Goal: Task Accomplishment & Management: Manage account settings

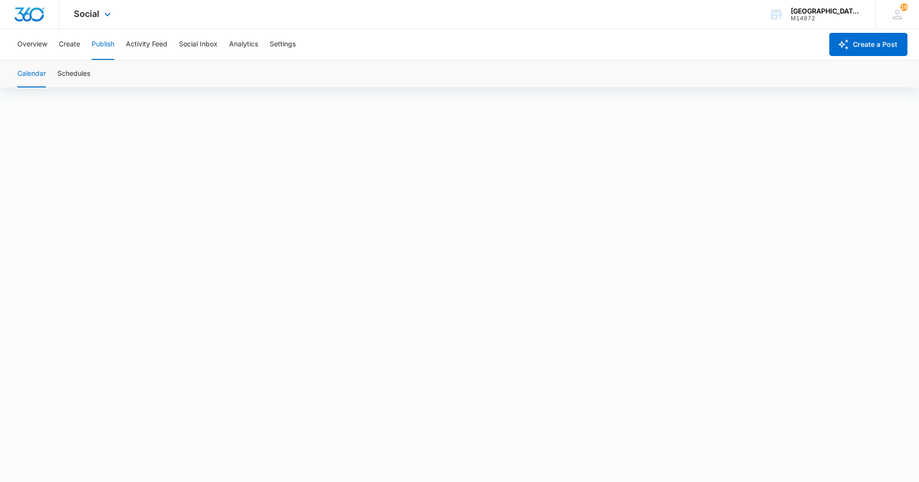
drag, startPoint x: 93, startPoint y: 9, endPoint x: 97, endPoint y: 20, distance: 12.4
click at [93, 8] on div "Social Apps Reputation Websites Forms CRM Email Social Content Ads Intelligence…" at bounding box center [93, 14] width 69 height 28
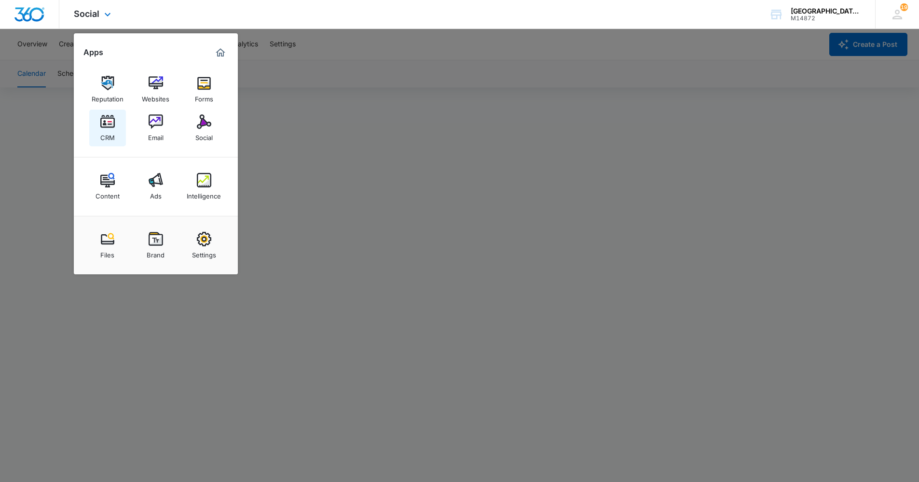
click at [102, 116] on img at bounding box center [107, 121] width 14 height 14
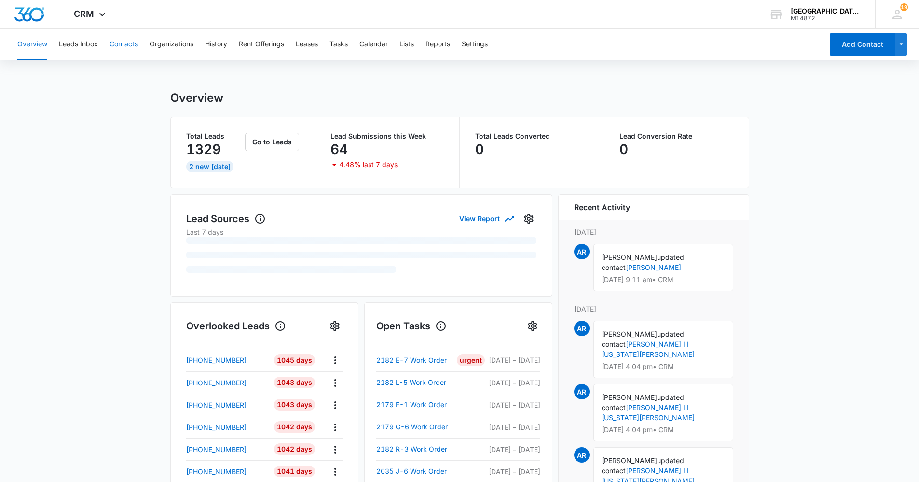
click at [128, 39] on button "Contacts" at bounding box center [124, 44] width 28 height 31
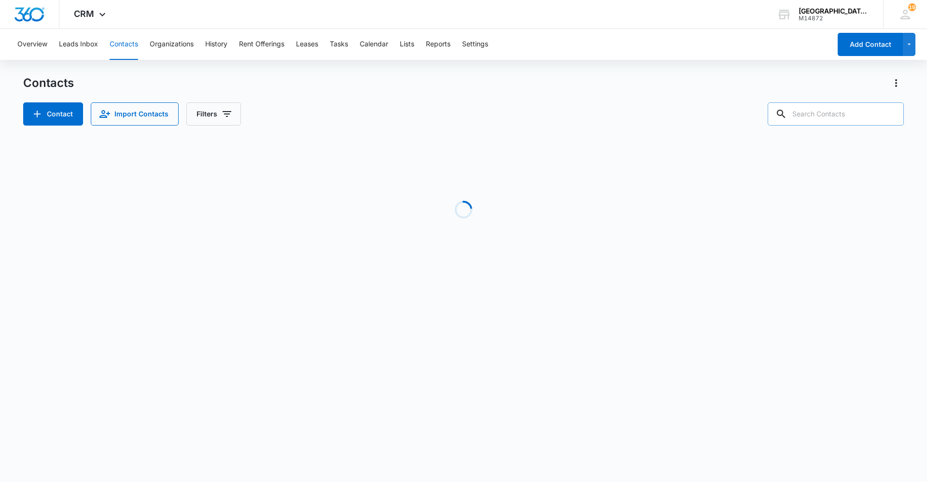
click at [827, 115] on input "text" at bounding box center [835, 113] width 136 height 23
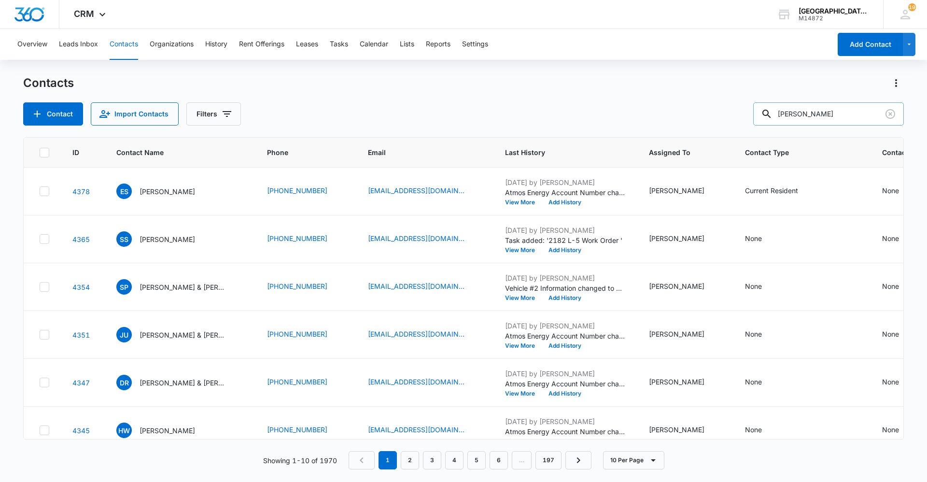
type input "[PERSON_NAME]"
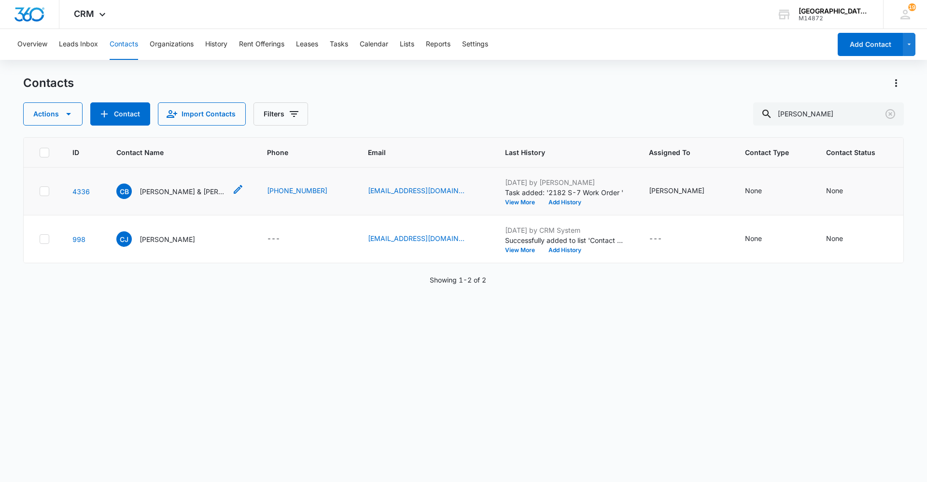
click at [190, 198] on div "CB [PERSON_NAME] & [PERSON_NAME]" at bounding box center [171, 190] width 110 height 15
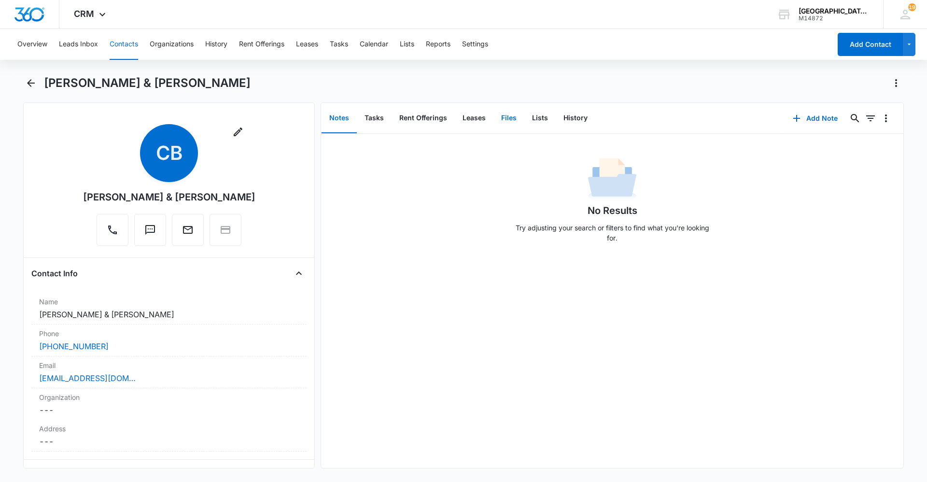
click at [512, 114] on button "Files" at bounding box center [508, 118] width 31 height 30
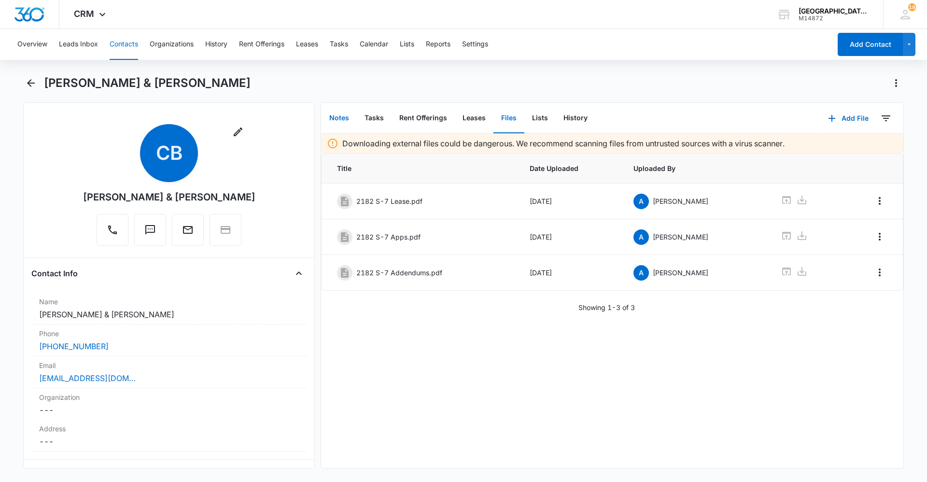
click at [351, 112] on button "Notes" at bounding box center [338, 118] width 35 height 30
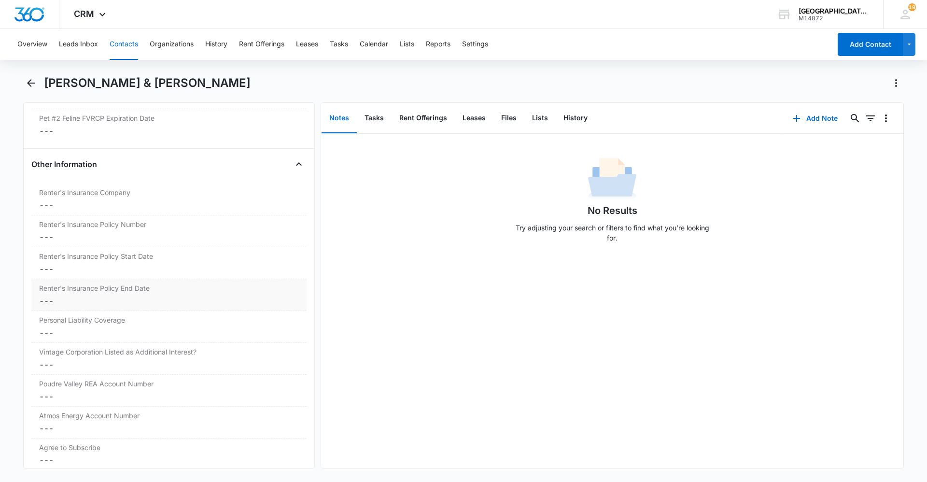
scroll to position [1923, 0]
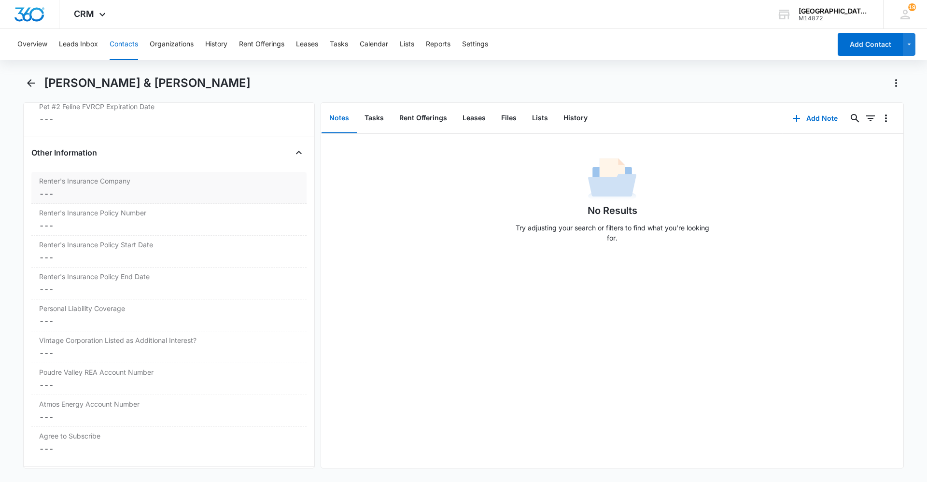
click at [195, 194] on dd "Cancel Save Changes ---" at bounding box center [169, 194] width 260 height 12
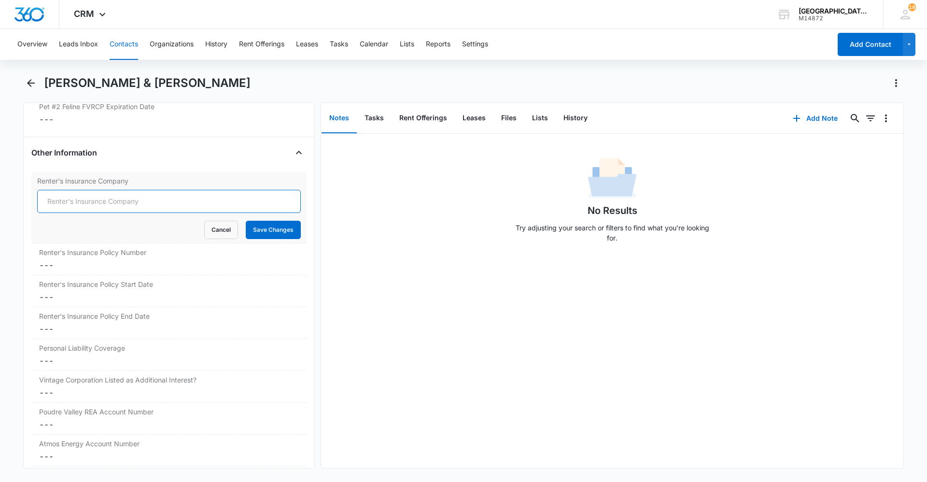
click at [201, 196] on input "Renter's Insurance Company" at bounding box center [169, 201] width 264 height 23
type input "Statefarm"
click at [262, 226] on button "Save Changes" at bounding box center [273, 230] width 55 height 18
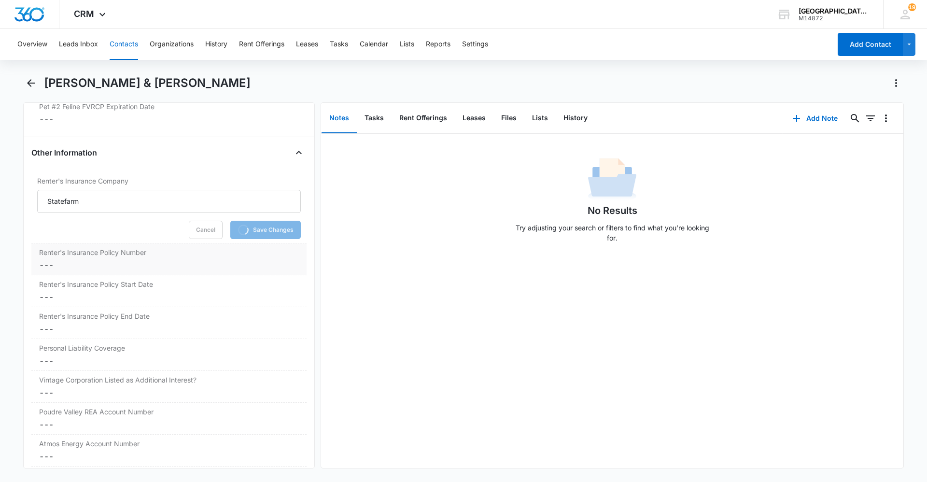
click at [181, 253] on label "Renter's Insurance Policy Number" at bounding box center [169, 252] width 260 height 10
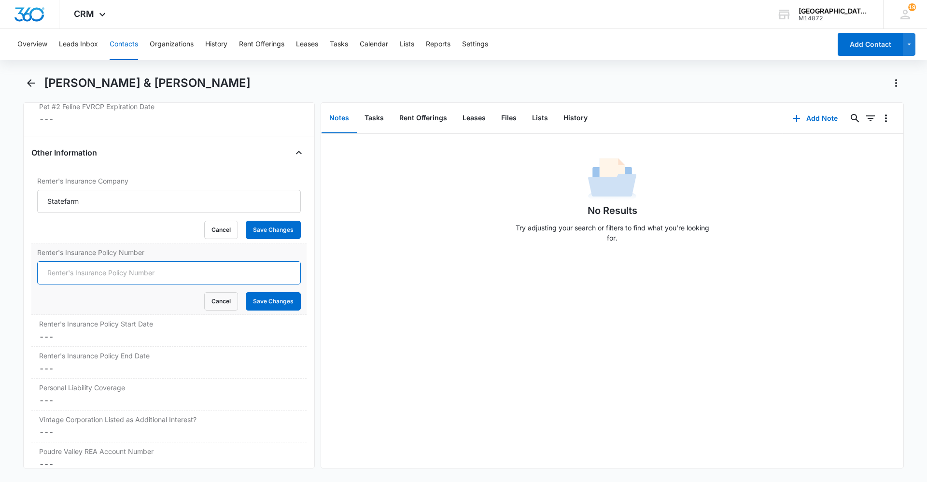
click at [168, 268] on input "Renter's Insurance Policy Number" at bounding box center [169, 272] width 264 height 23
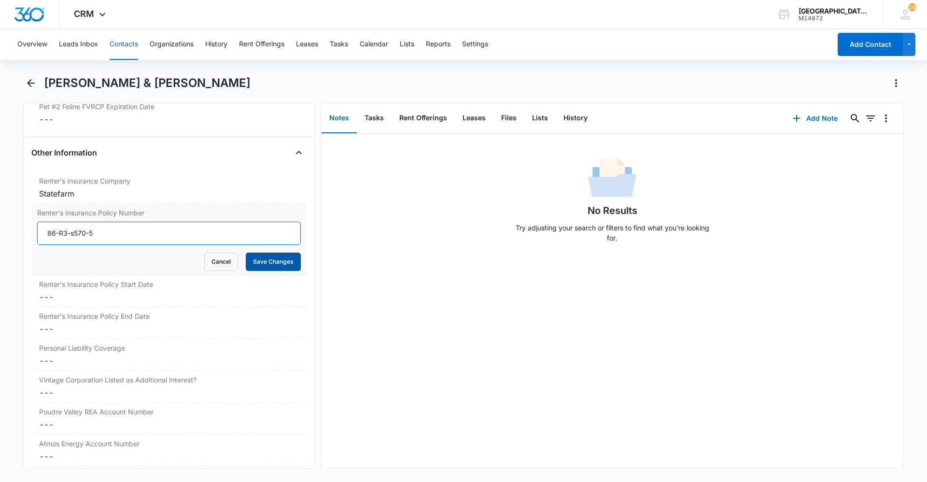
type input "86-R3-s570-5"
click at [271, 252] on button "Save Changes" at bounding box center [273, 261] width 55 height 18
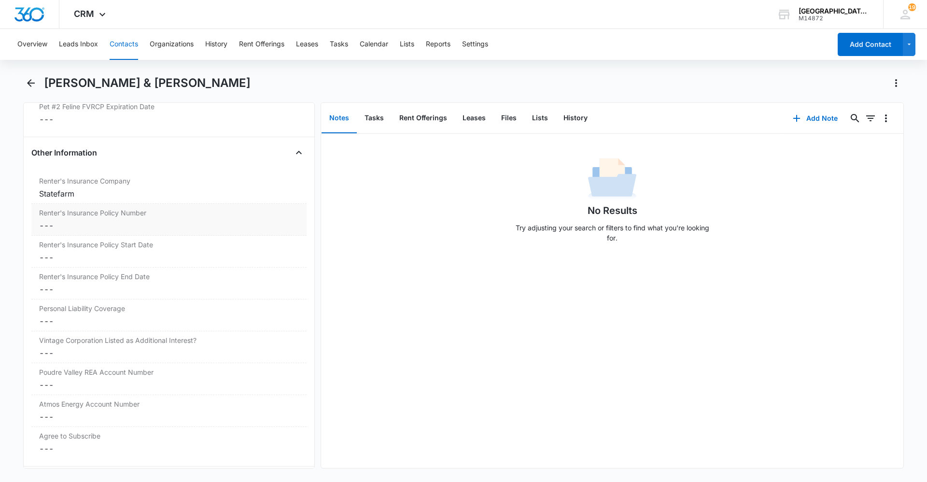
click at [75, 227] on dd "Cancel Save Changes ---" at bounding box center [169, 226] width 260 height 12
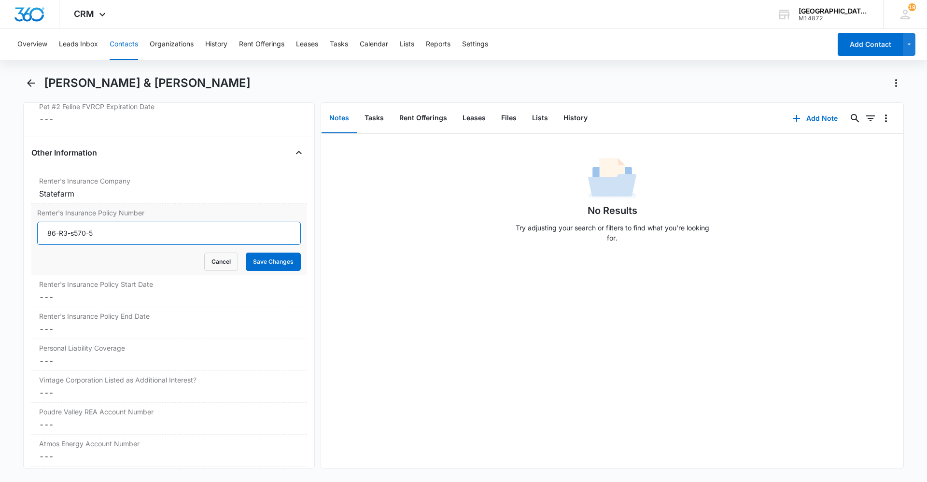
click at [72, 233] on input "86-R3-s570-5" at bounding box center [169, 233] width 264 height 23
click at [74, 234] on input "86-R3-s570-5" at bounding box center [169, 233] width 264 height 23
type input "86-R3-S570-5"
click at [246, 252] on button "Save Changes" at bounding box center [273, 261] width 55 height 18
click at [89, 294] on dd "Cancel Save Changes ---" at bounding box center [169, 297] width 260 height 12
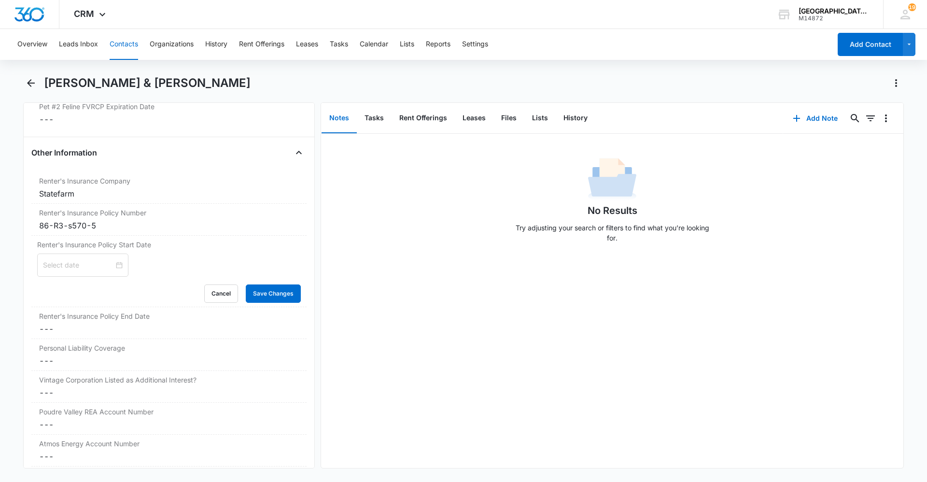
click at [93, 300] on div "Cancel Save Changes" at bounding box center [169, 293] width 264 height 18
click at [69, 259] on div at bounding box center [82, 264] width 91 height 23
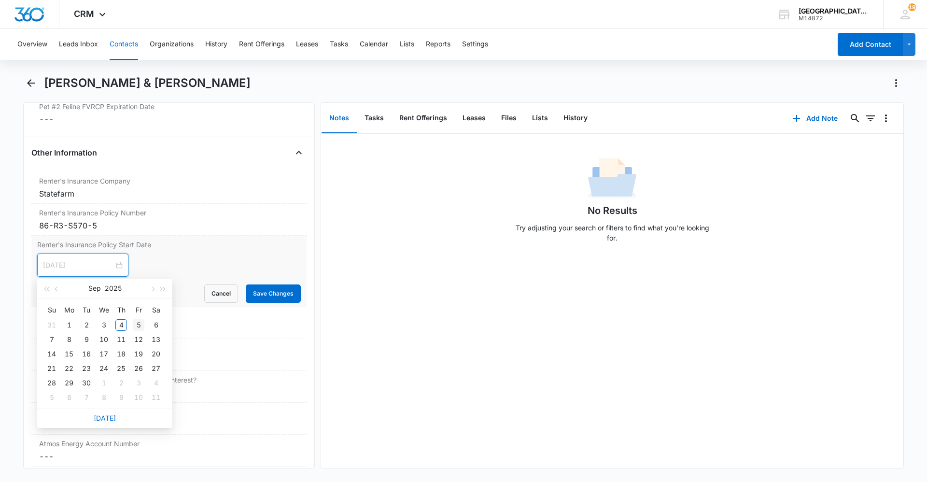
type input "[DATE]"
click at [134, 323] on div "5" at bounding box center [139, 325] width 12 height 12
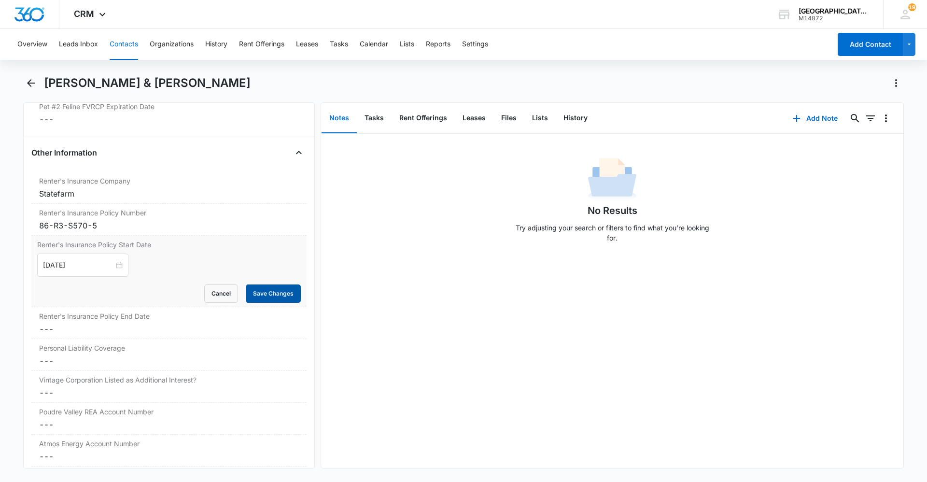
click at [246, 296] on button "Save Changes" at bounding box center [273, 293] width 55 height 18
click at [161, 324] on dd "Cancel Save Changes ---" at bounding box center [169, 329] width 260 height 12
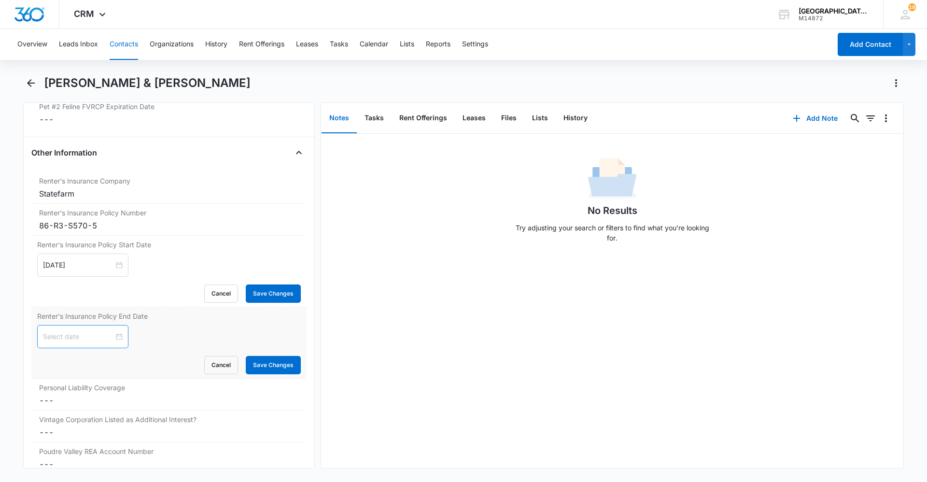
click at [77, 337] on input at bounding box center [78, 336] width 71 height 11
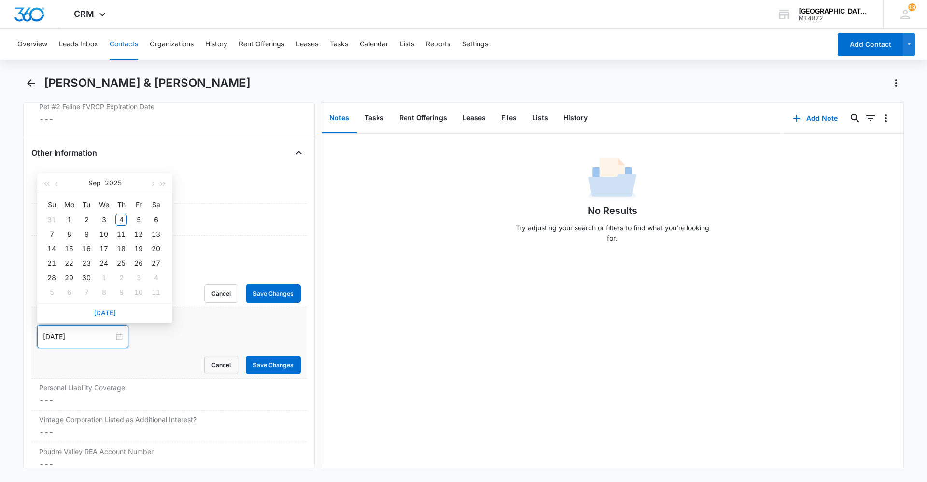
type input "[DATE]"
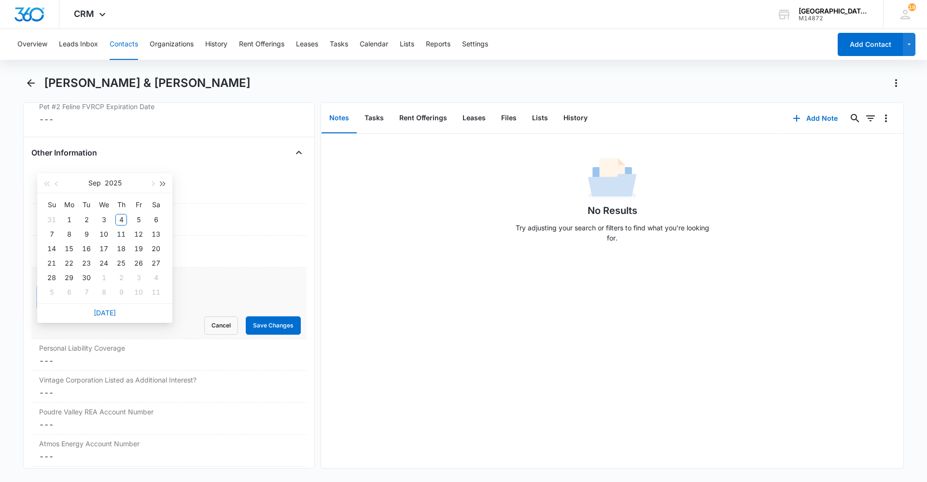
click at [162, 186] on button "button" at bounding box center [163, 182] width 11 height 19
type input "[DATE]"
click at [154, 218] on div "5" at bounding box center [156, 220] width 12 height 12
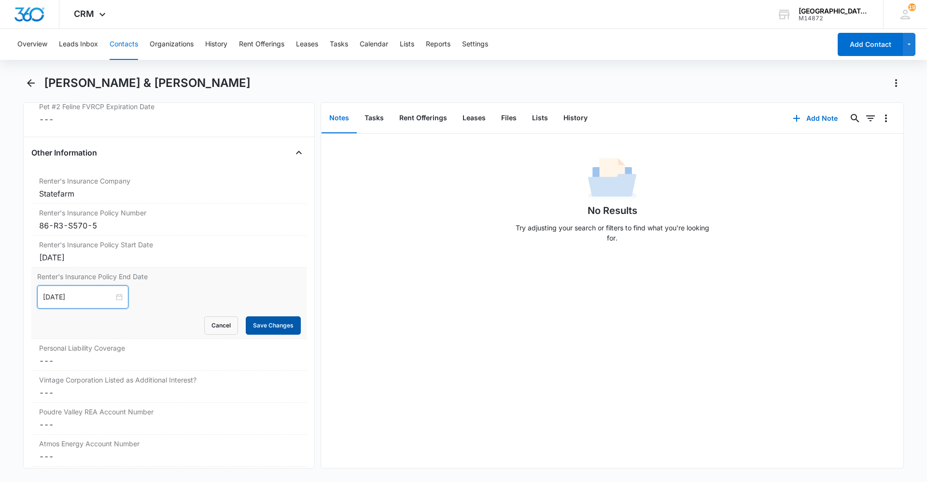
click at [268, 329] on button "Save Changes" at bounding box center [273, 325] width 55 height 18
click at [156, 355] on dd "Cancel Save Changes ---" at bounding box center [169, 361] width 260 height 12
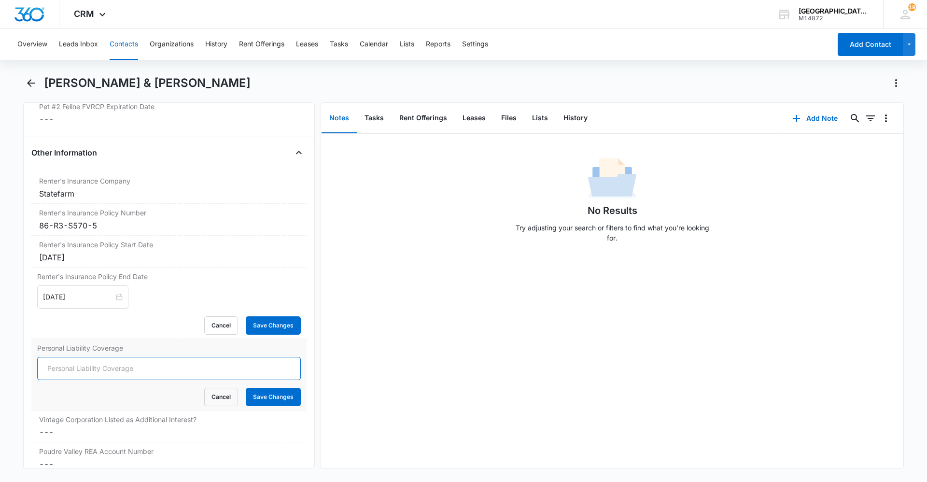
drag, startPoint x: 126, startPoint y: 362, endPoint x: 121, endPoint y: 364, distance: 6.1
click at [121, 364] on input "Personal Liability Coverage" at bounding box center [169, 368] width 264 height 23
type input "300000"
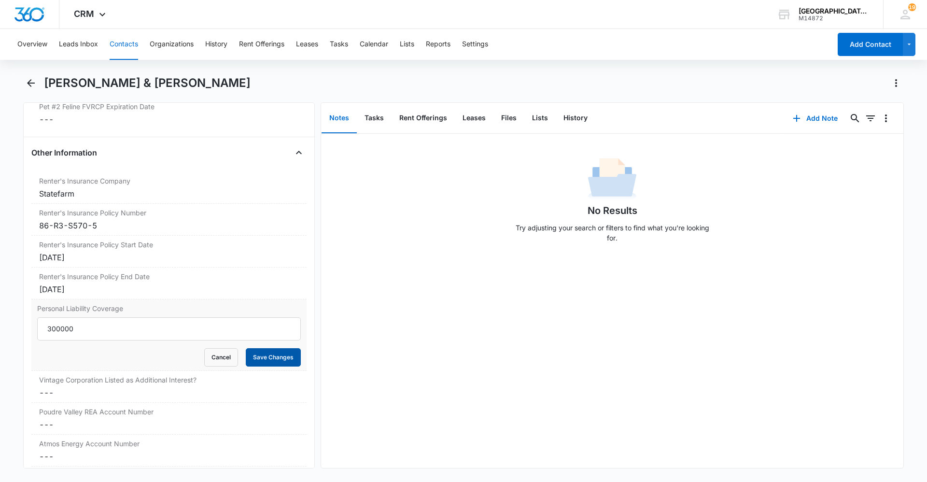
click at [255, 360] on button "Save Changes" at bounding box center [273, 357] width 55 height 18
click at [186, 383] on label "Vintage Corporation Listed as Additional Interest?" at bounding box center [169, 380] width 260 height 10
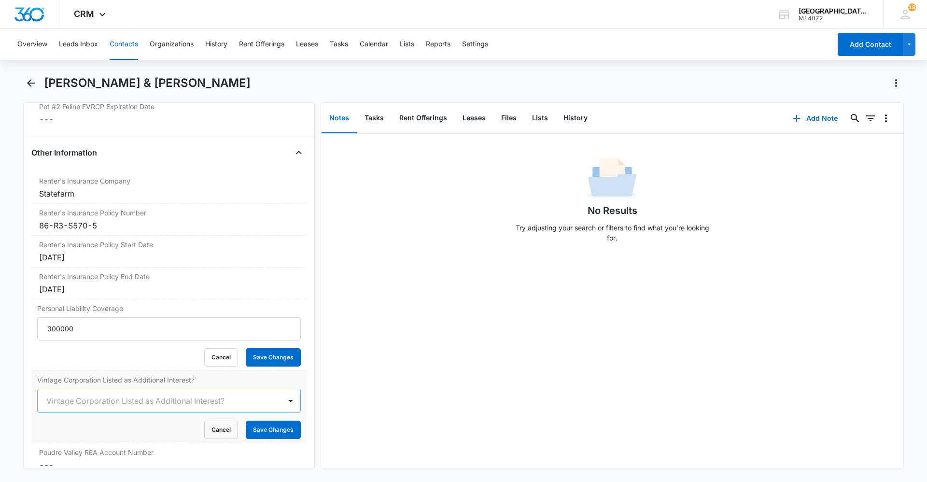
click at [137, 404] on div at bounding box center [157, 401] width 222 height 14
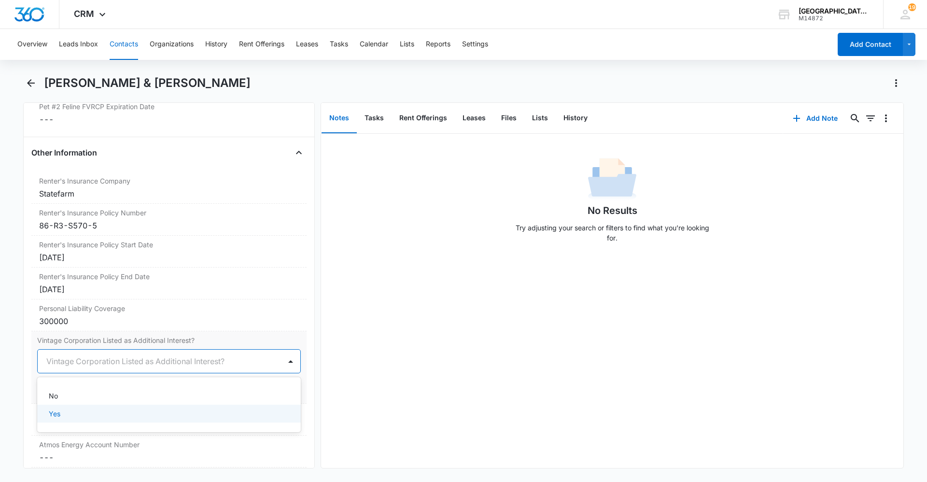
click at [99, 413] on div "Yes" at bounding box center [168, 413] width 238 height 10
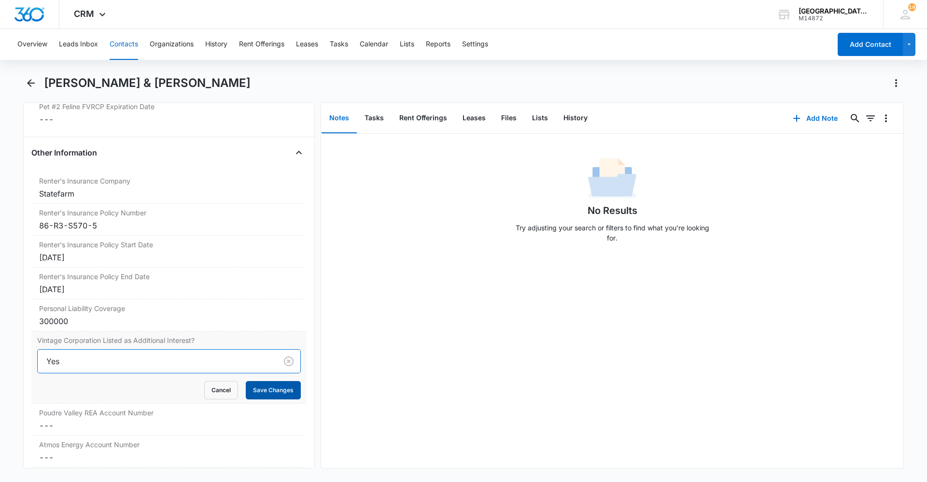
click at [257, 389] on button "Save Changes" at bounding box center [273, 390] width 55 height 18
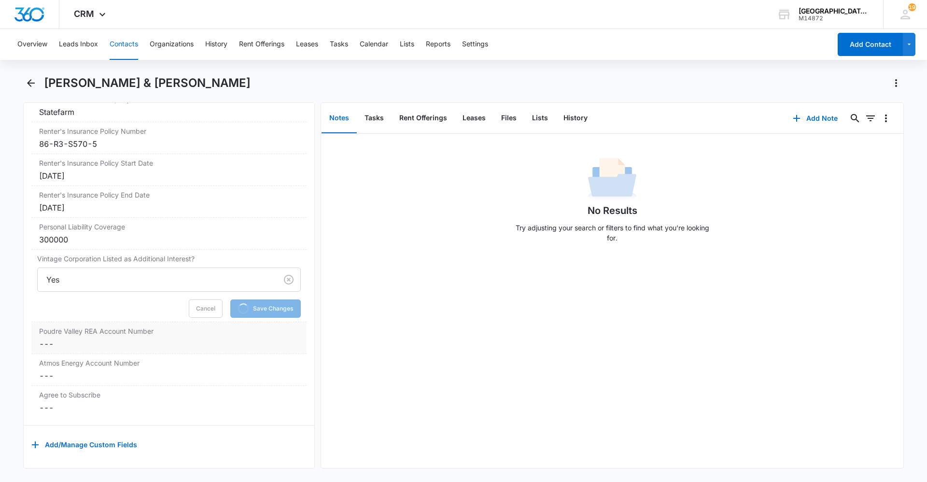
click at [114, 338] on dd "Cancel Save Changes ---" at bounding box center [169, 344] width 260 height 12
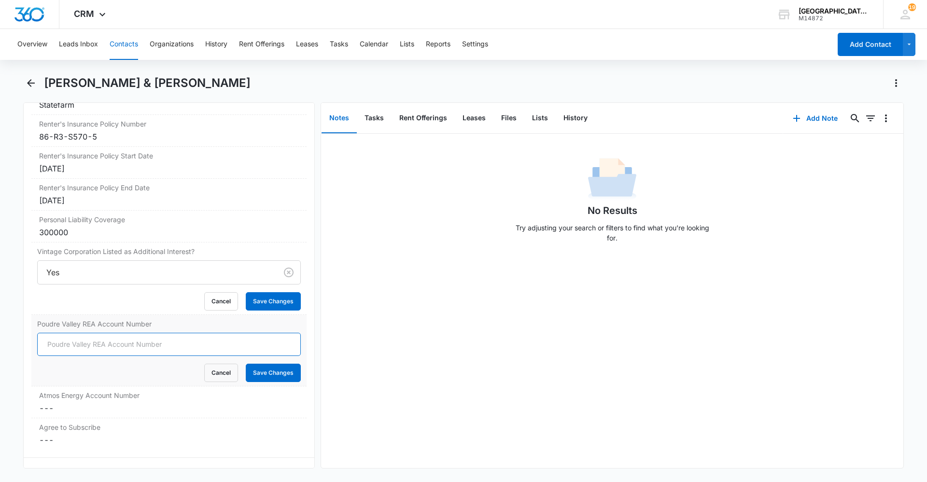
click at [113, 339] on input "Poudre Valley REA Account Number" at bounding box center [169, 344] width 264 height 23
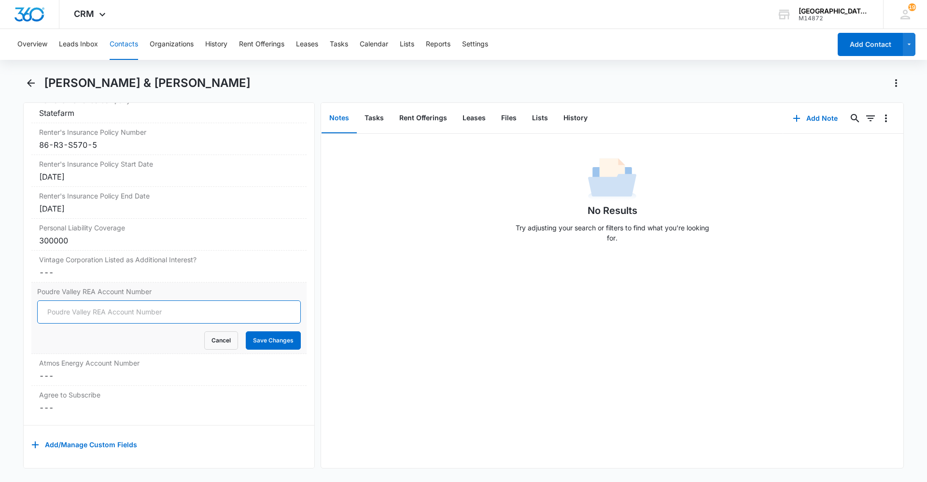
scroll to position [2011, 0]
type input "67205009"
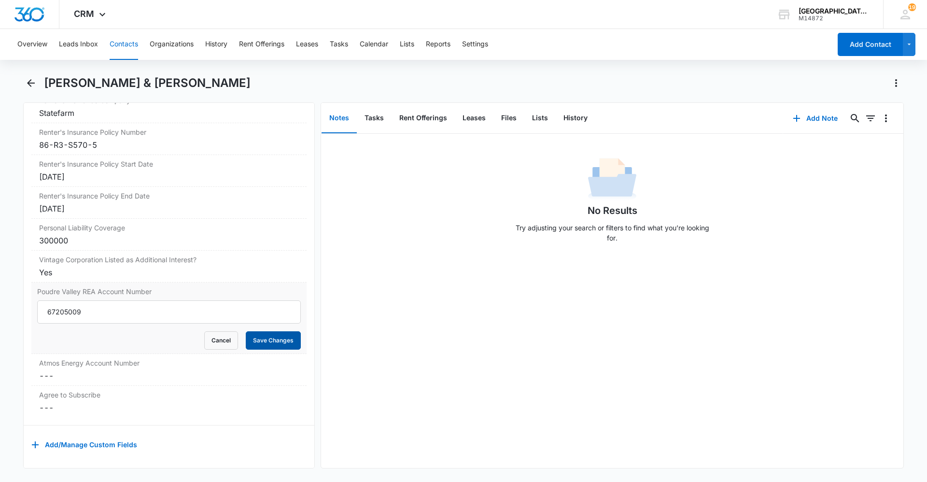
click at [252, 334] on button "Save Changes" at bounding box center [273, 340] width 55 height 18
click at [167, 370] on dd "Cancel Save Changes ---" at bounding box center [169, 376] width 260 height 12
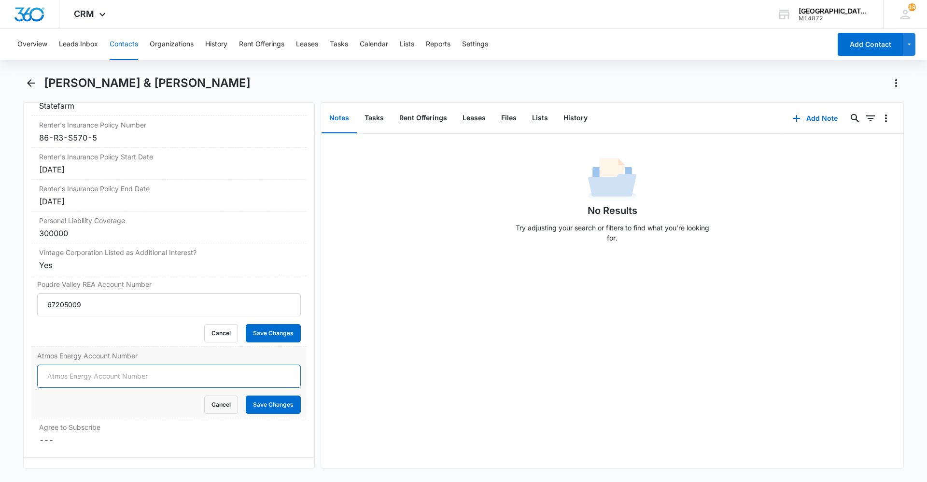
click at [120, 367] on input "Atmos Energy Account Number" at bounding box center [169, 375] width 264 height 23
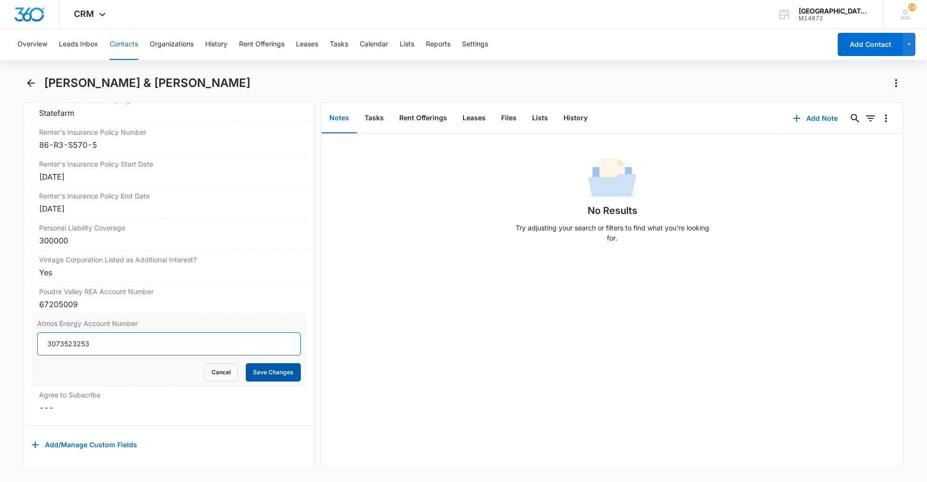
type input "3073523253"
click at [277, 366] on button "Save Changes" at bounding box center [273, 372] width 55 height 18
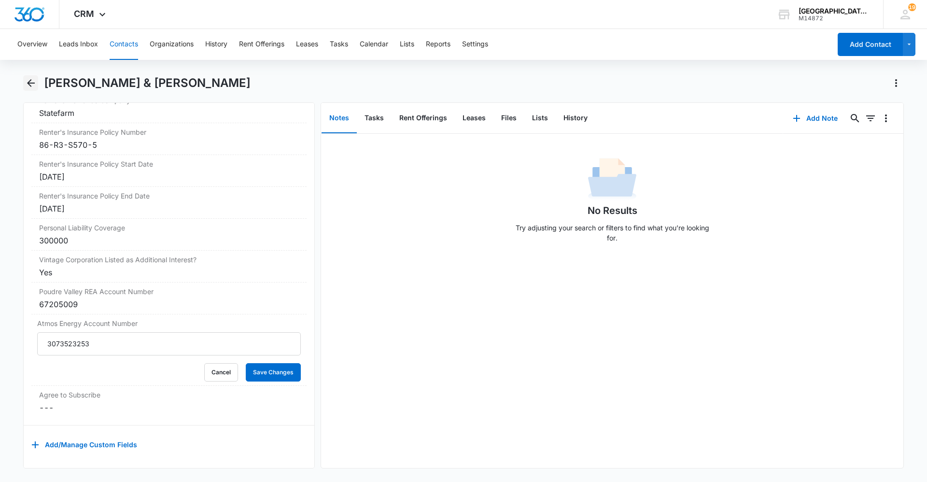
click at [32, 80] on icon "Back" at bounding box center [31, 83] width 12 height 12
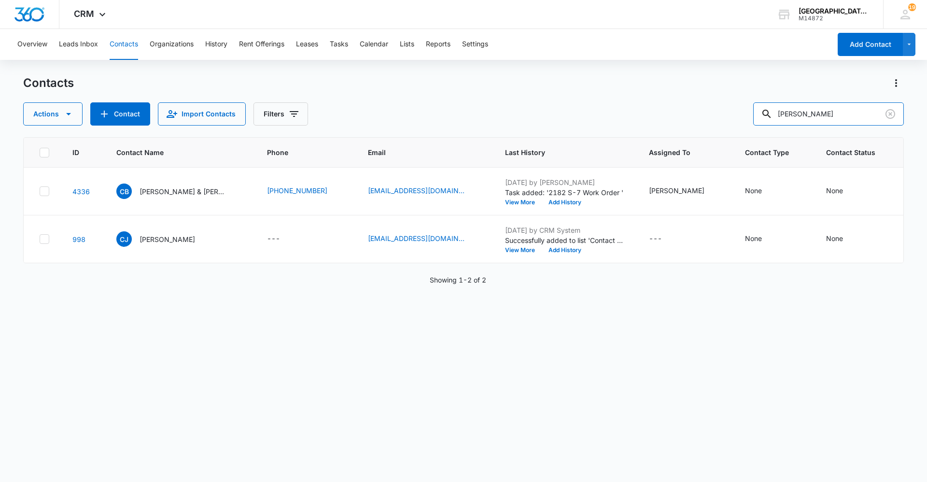
drag, startPoint x: 812, startPoint y: 110, endPoint x: 697, endPoint y: 102, distance: 115.1
click at [708, 105] on div "Actions Contact Import Contacts Filters [PERSON_NAME]" at bounding box center [463, 113] width 880 height 23
